Goal: Navigation & Orientation: Find specific page/section

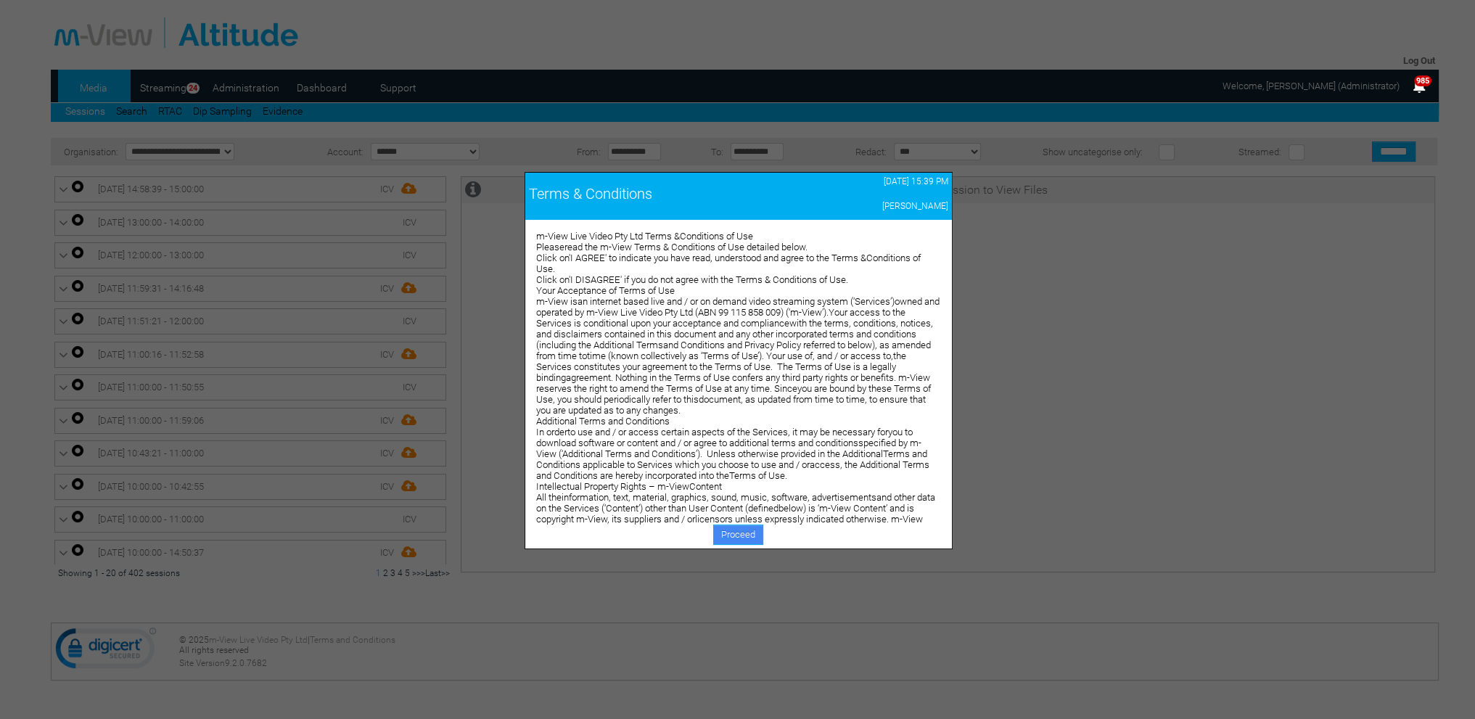
click at [734, 536] on link "Proceed" at bounding box center [738, 535] width 50 height 20
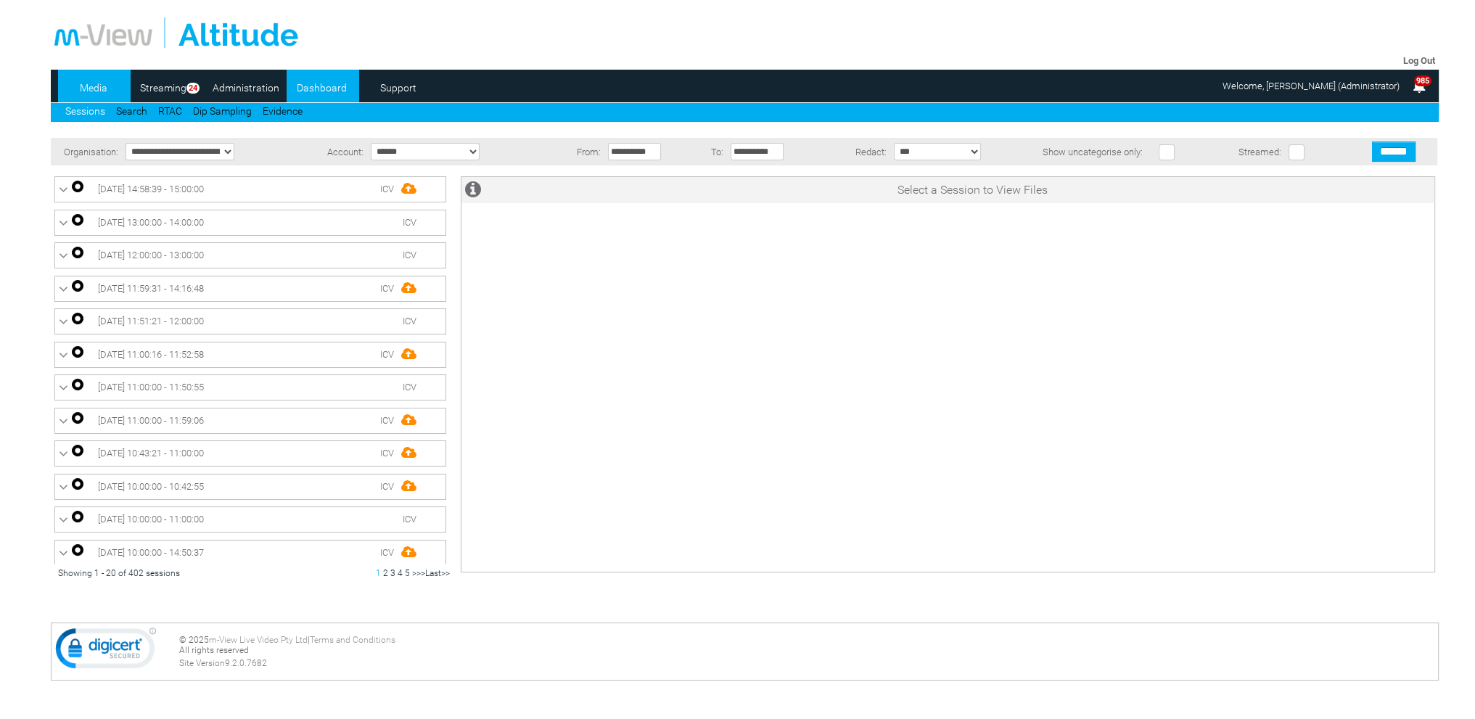
click at [334, 91] on link "Dashboard" at bounding box center [322, 88] width 70 height 22
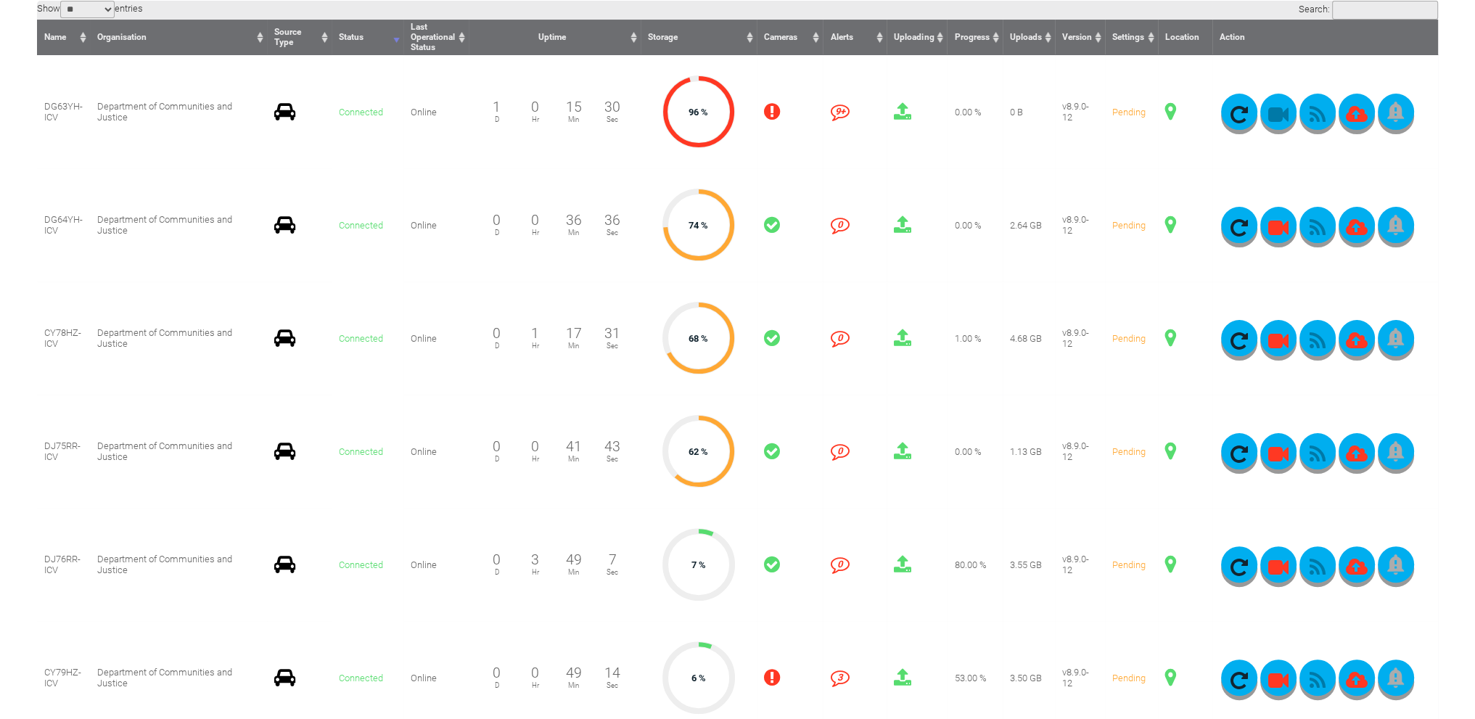
scroll to position [435, 0]
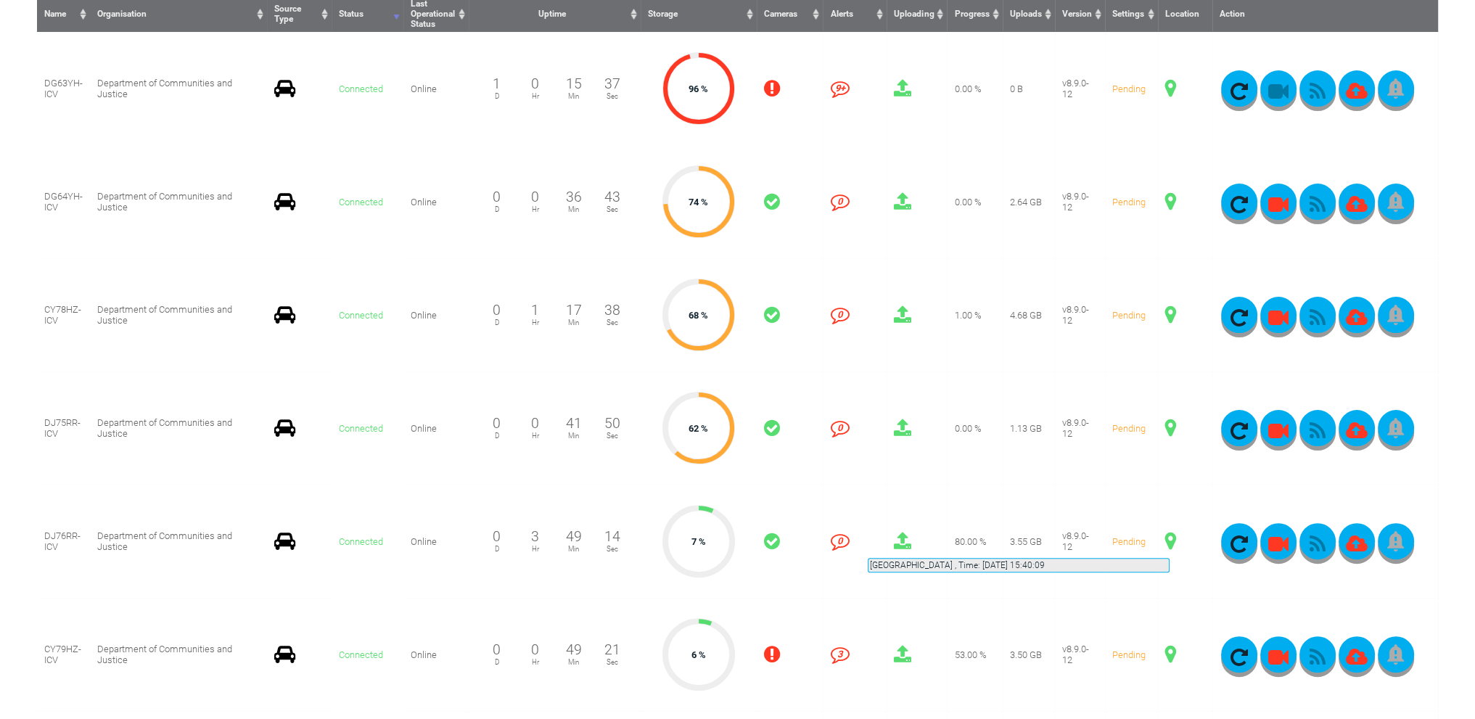
click at [1170, 541] on span at bounding box center [1170, 541] width 11 height 19
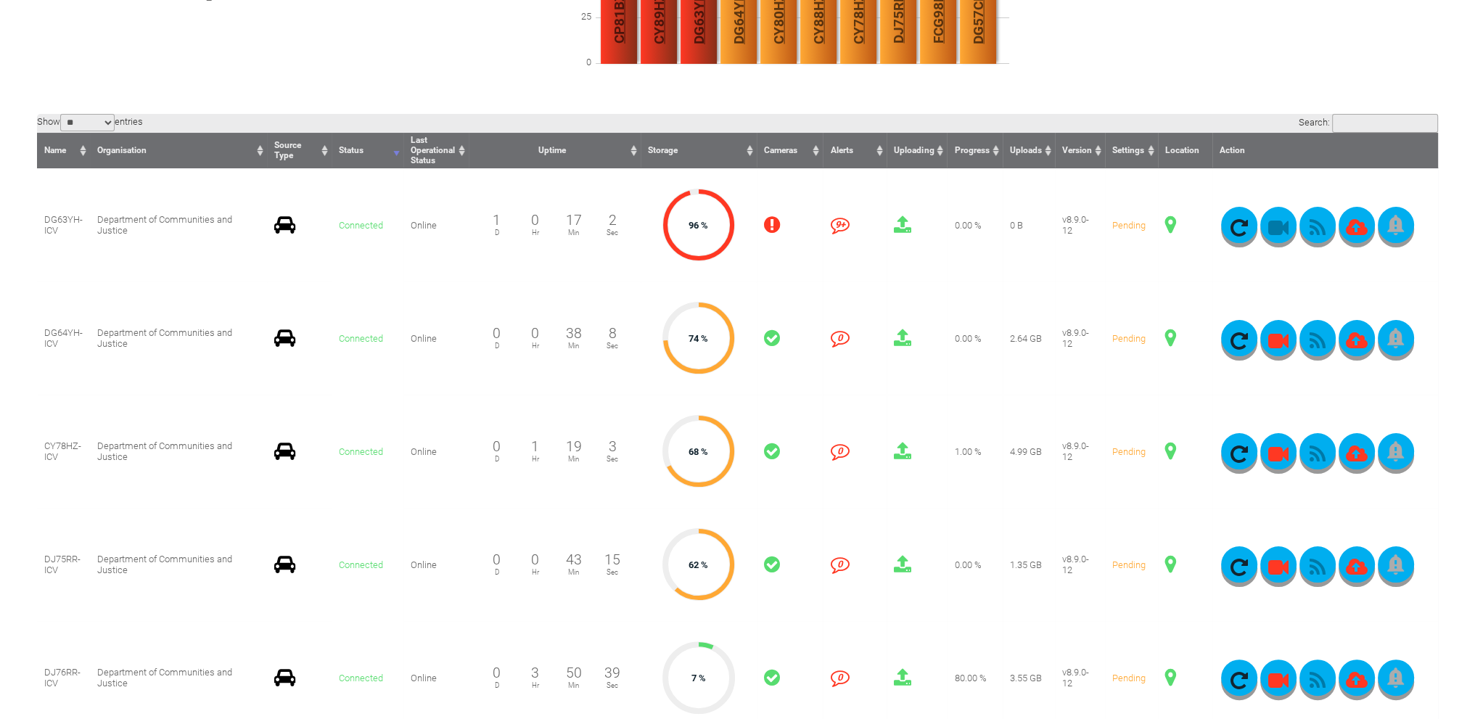
scroll to position [290, 0]
